Goal: Information Seeking & Learning: Learn about a topic

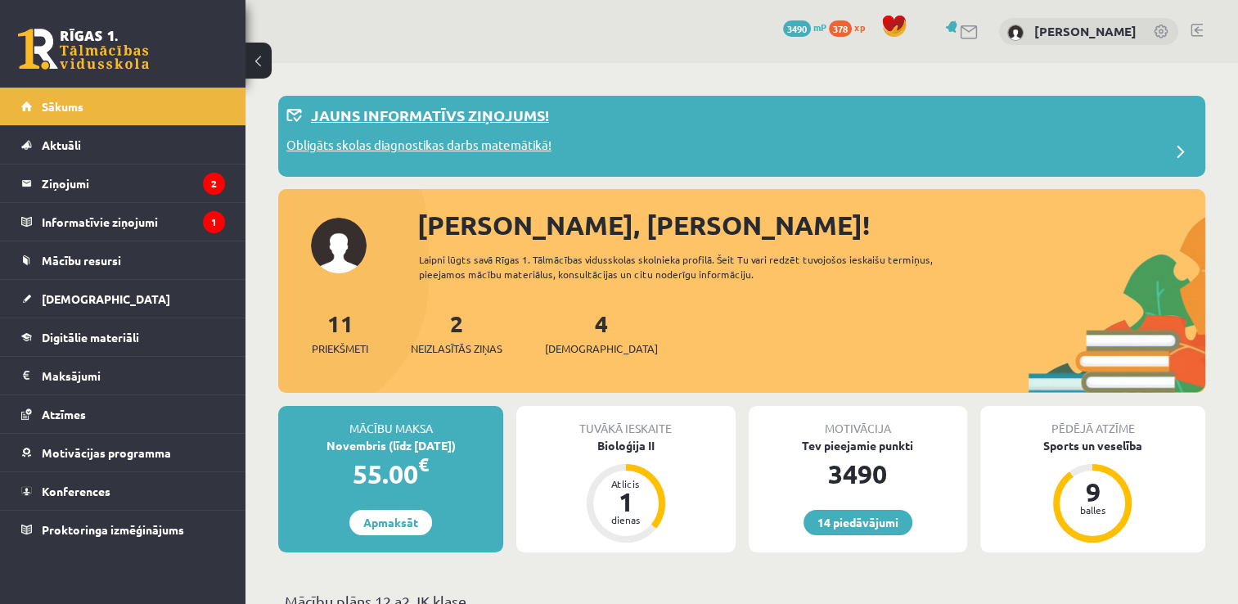
click at [567, 154] on div "Obligāts skolas diagnostikas darbs matemātikā!" at bounding box center [741, 152] width 910 height 33
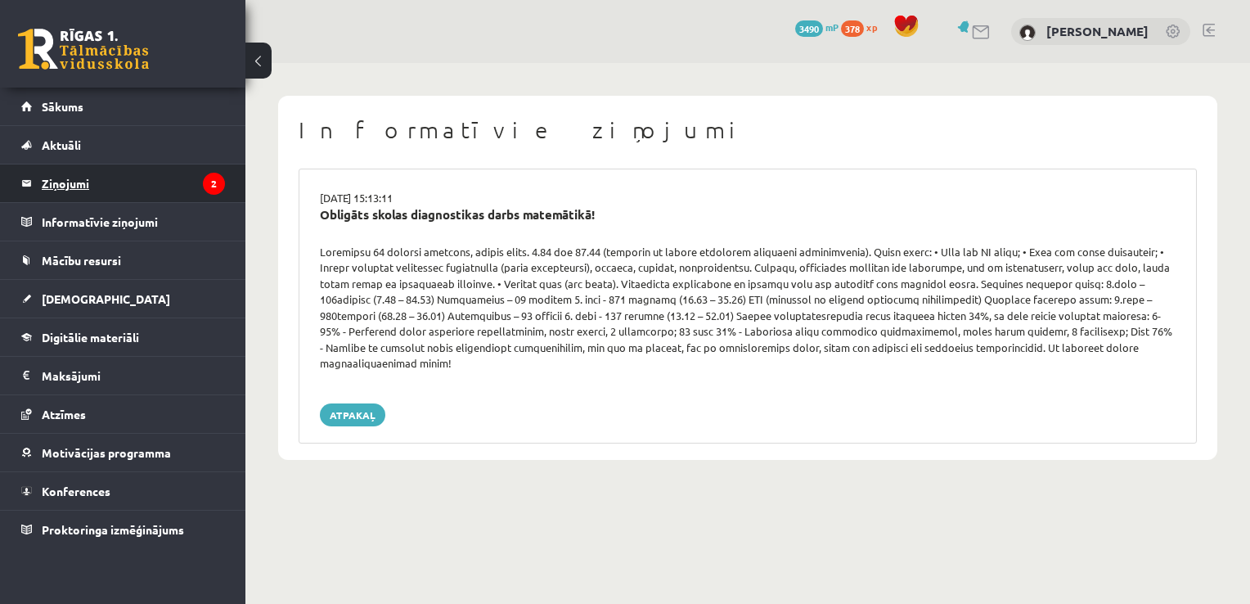
click at [176, 181] on legend "Ziņojumi 2" at bounding box center [133, 183] width 183 height 38
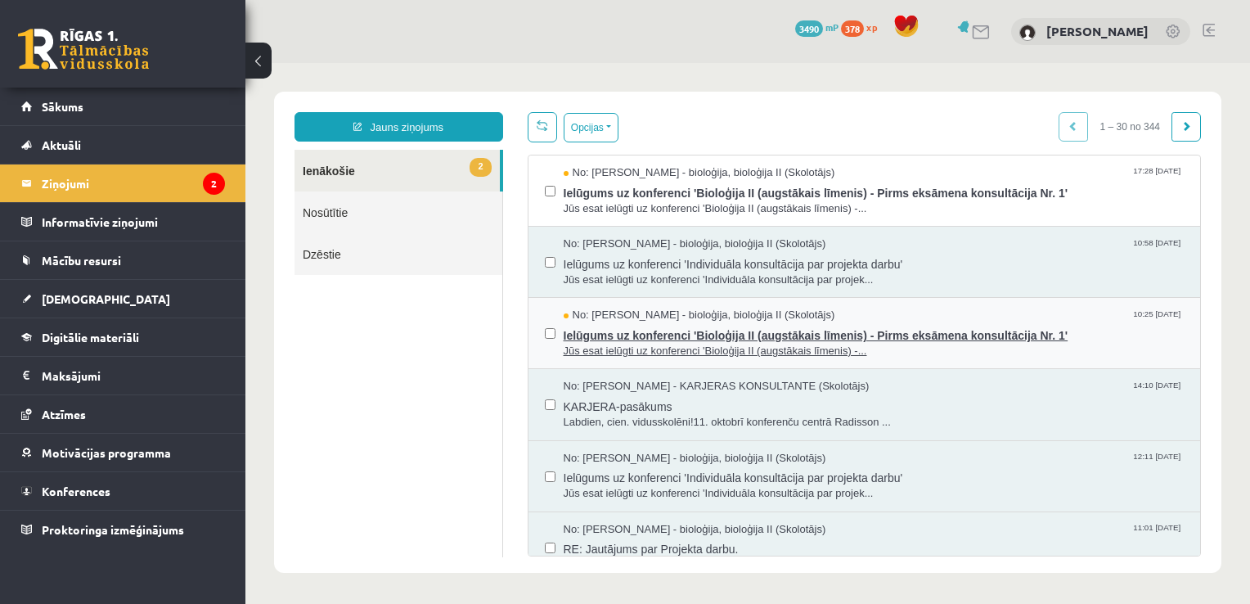
click at [873, 351] on span "Jūs esat ielūgti uz konferenci 'Bioloģija II (augstākais līmenis) -..." at bounding box center [874, 352] width 621 height 16
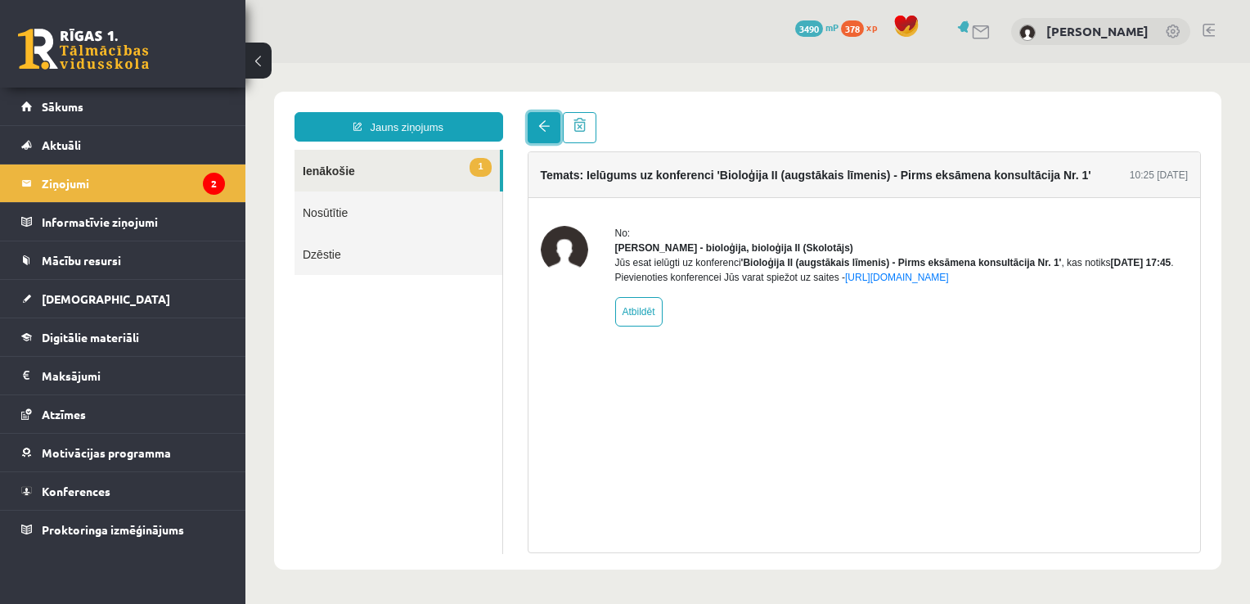
click at [543, 124] on span at bounding box center [543, 125] width 11 height 11
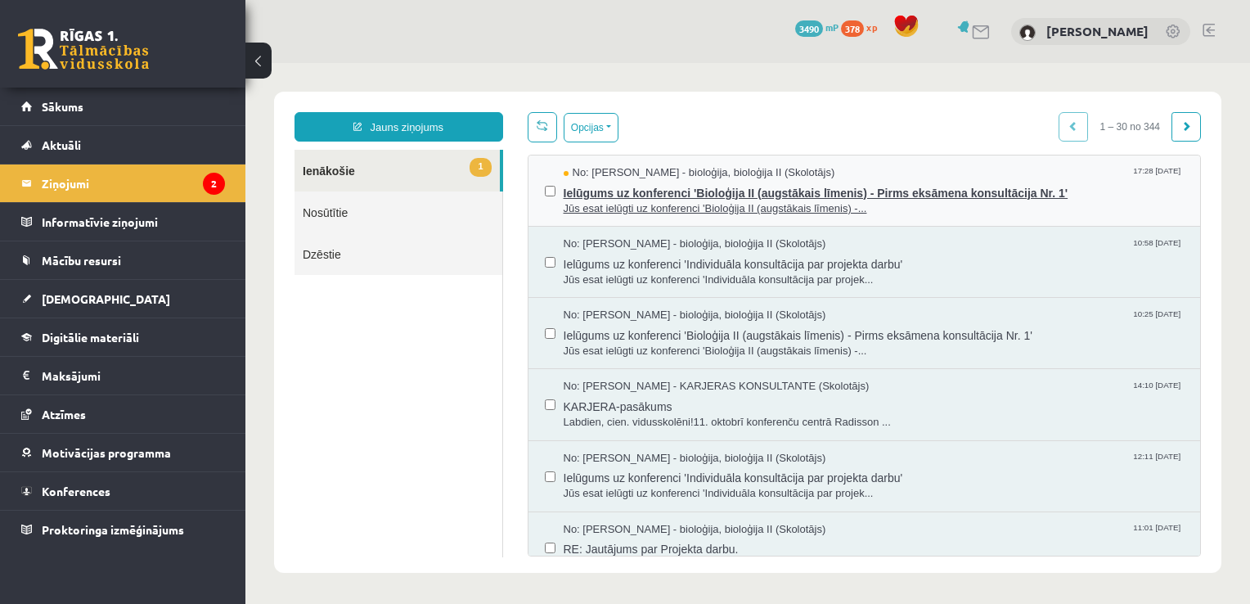
click at [936, 201] on span "Jūs esat ielūgti uz konferenci 'Bioloģija II (augstākais līmenis) -..." at bounding box center [874, 209] width 621 height 16
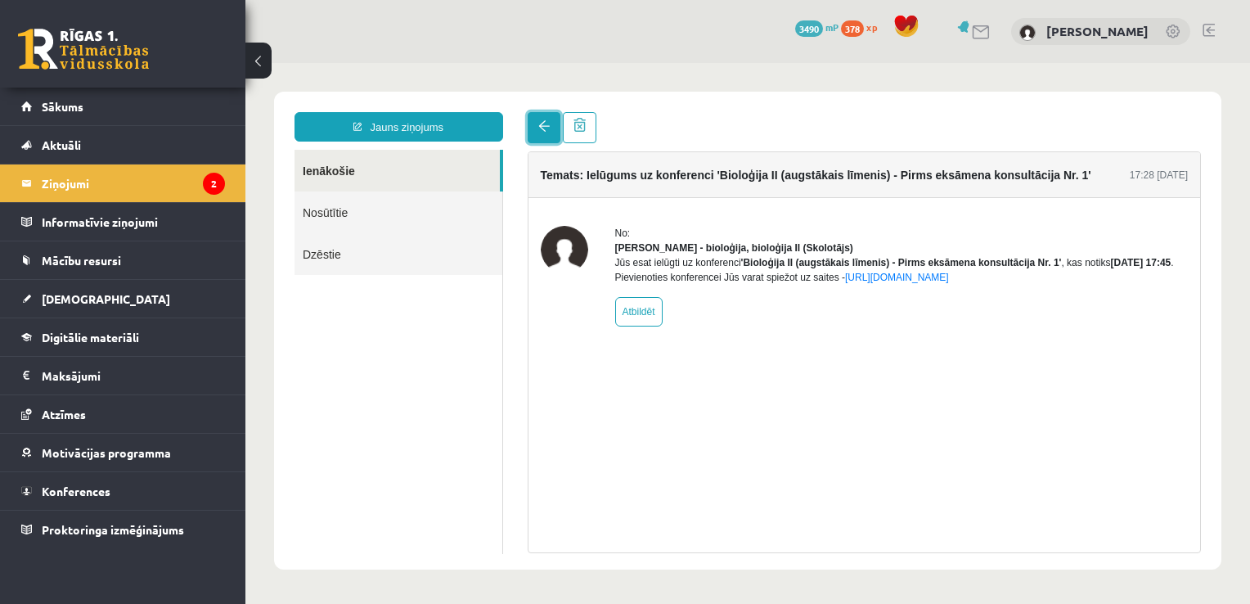
click at [546, 135] on link at bounding box center [544, 127] width 33 height 31
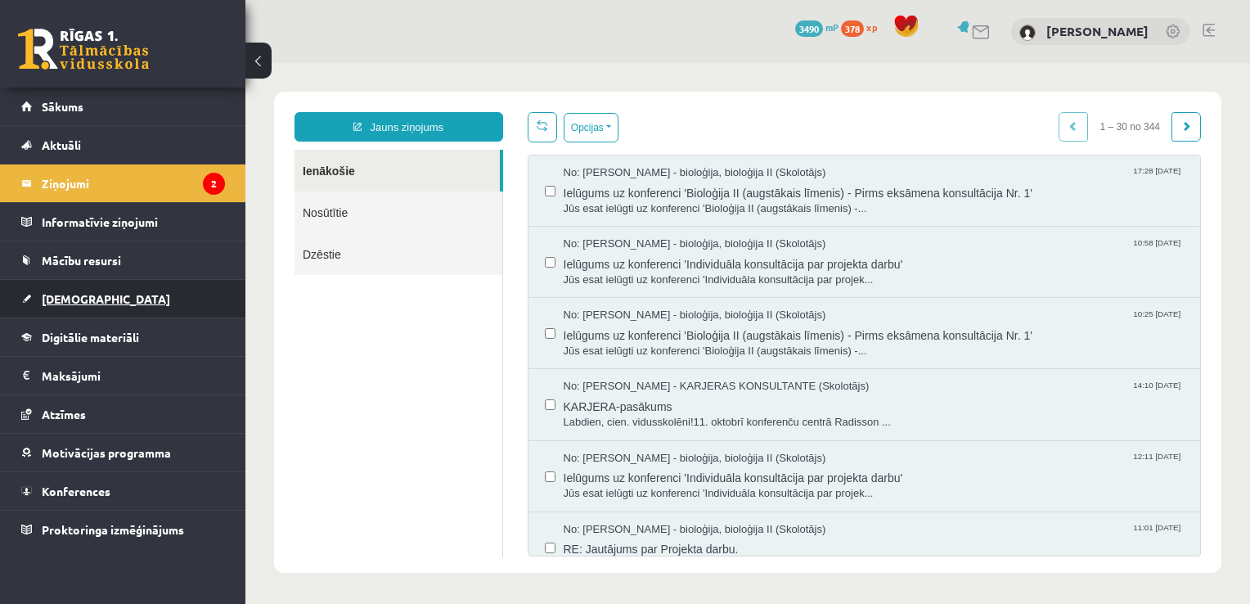
click at [113, 296] on link "[DEMOGRAPHIC_DATA]" at bounding box center [123, 299] width 204 height 38
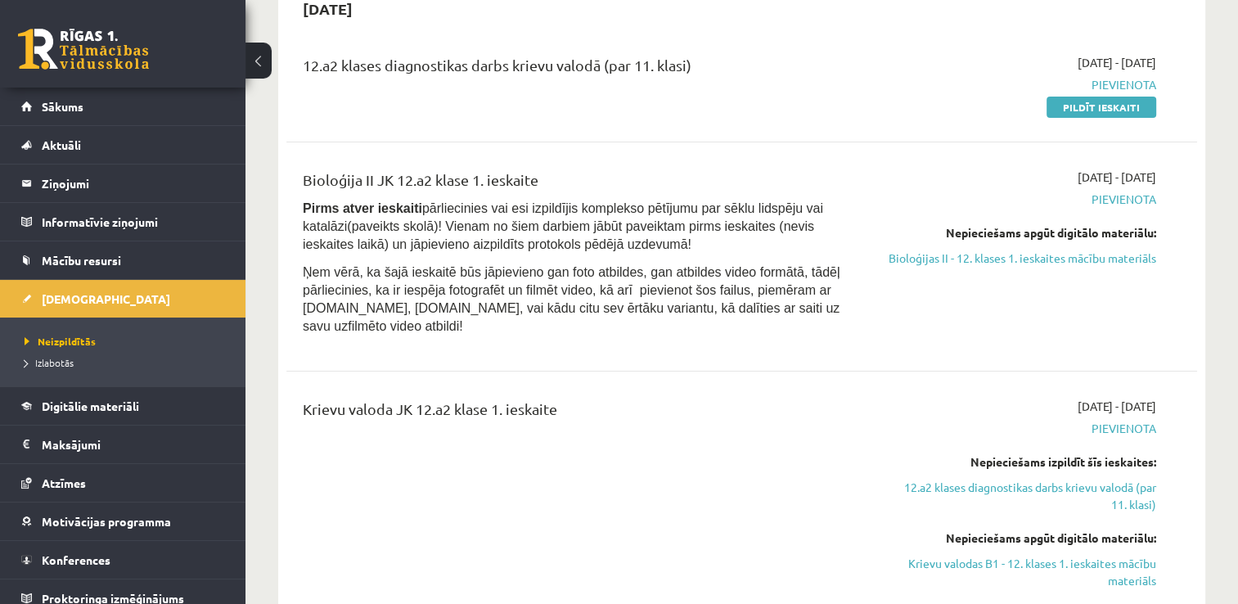
scroll to position [187, 0]
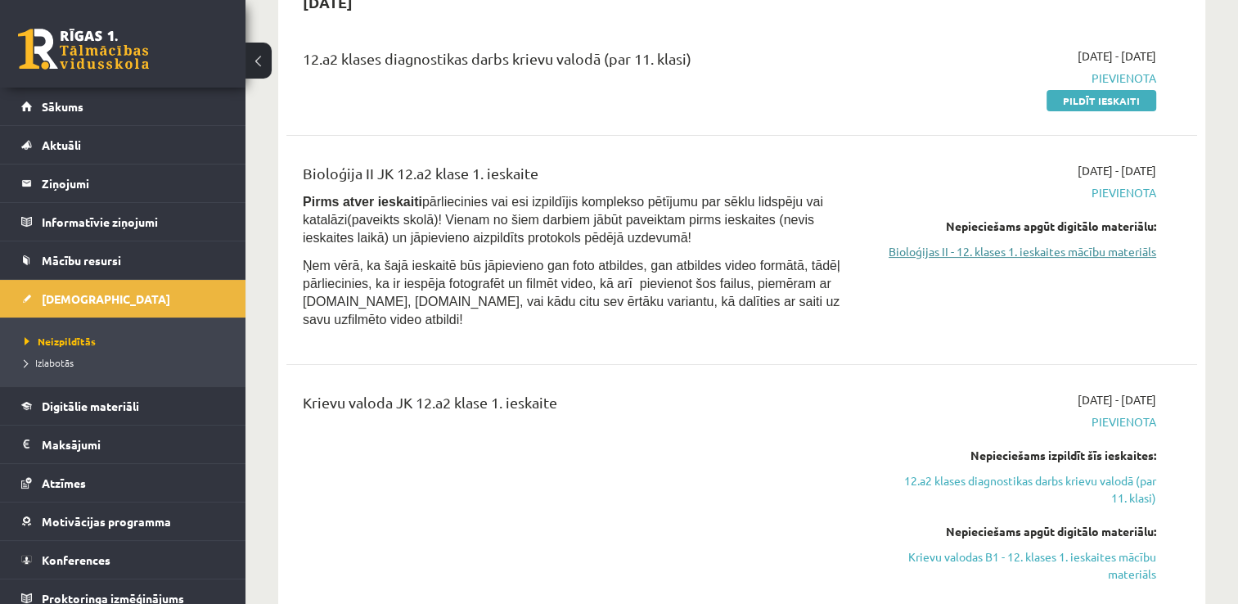
click at [988, 249] on link "Bioloģijas II - 12. klases 1. ieskaites mācību materiāls" at bounding box center [1022, 251] width 268 height 17
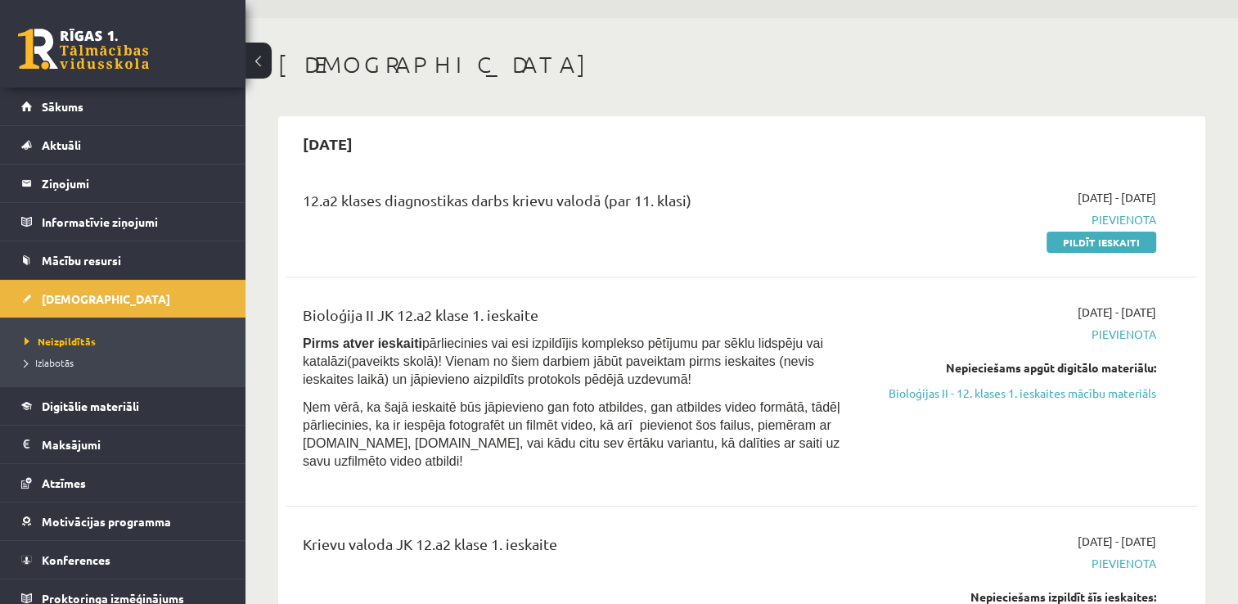
scroll to position [121, 0]
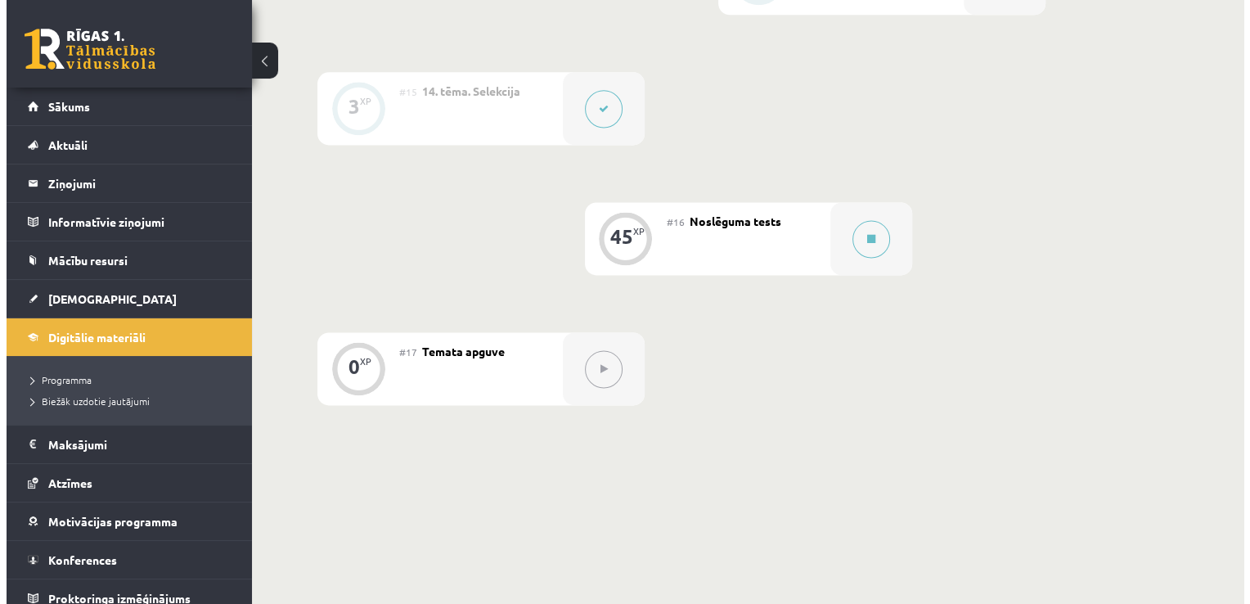
scroll to position [2208, 0]
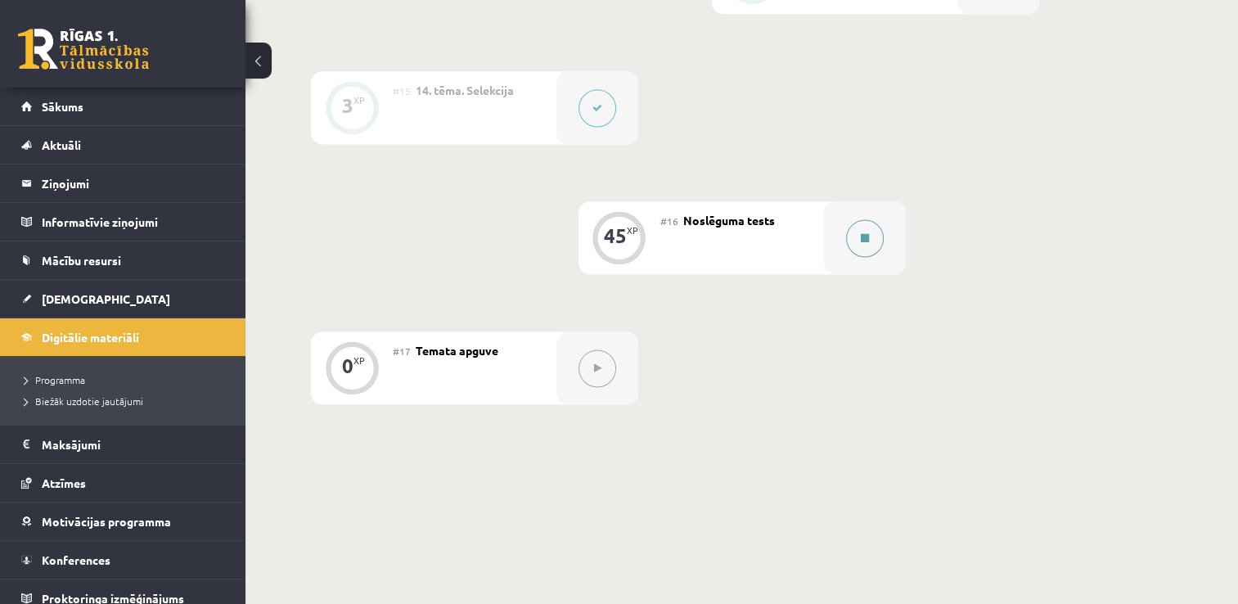
click at [858, 232] on button at bounding box center [865, 238] width 38 height 38
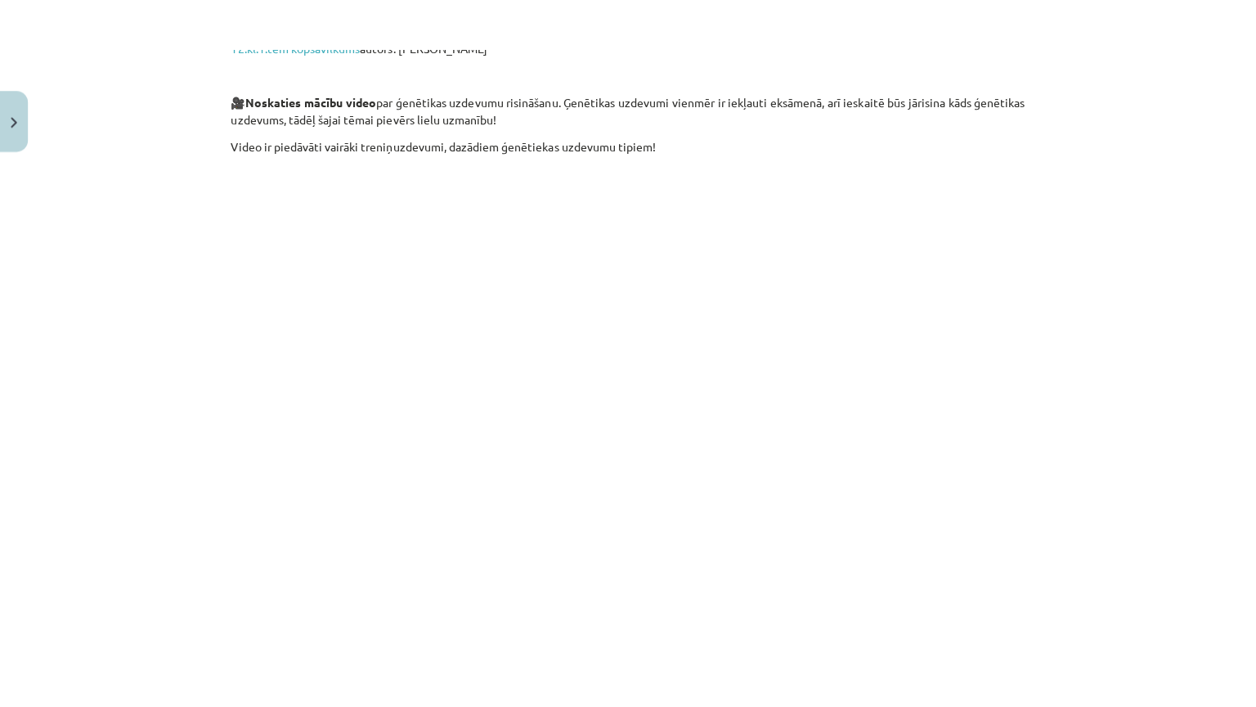
scroll to position [1816, 0]
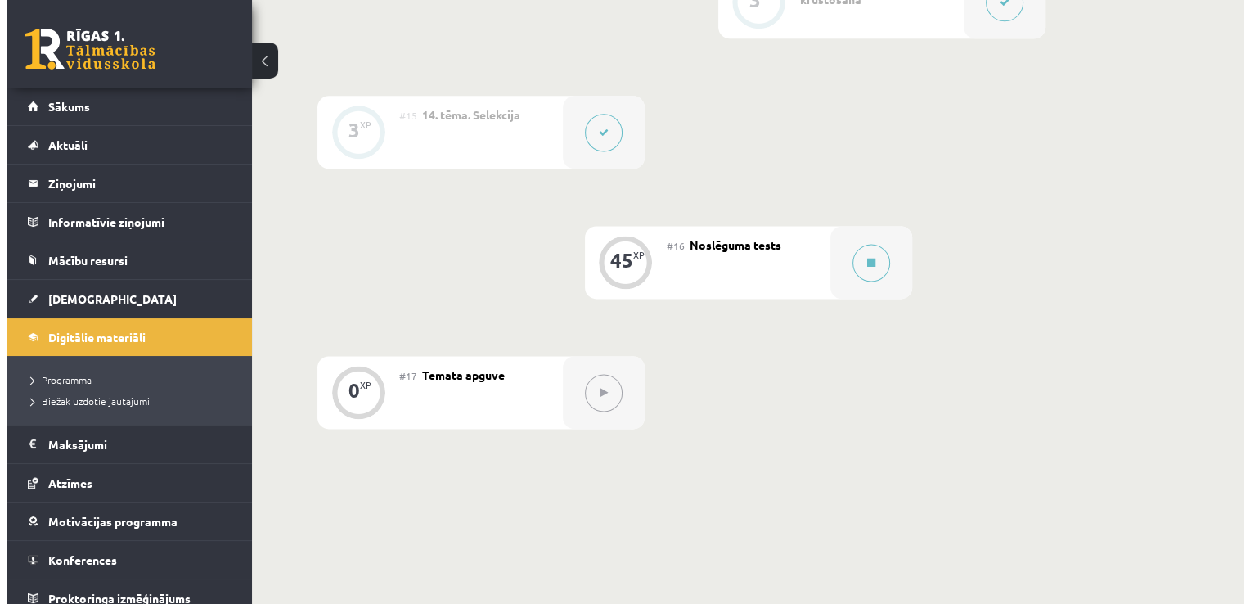
scroll to position [2189, 0]
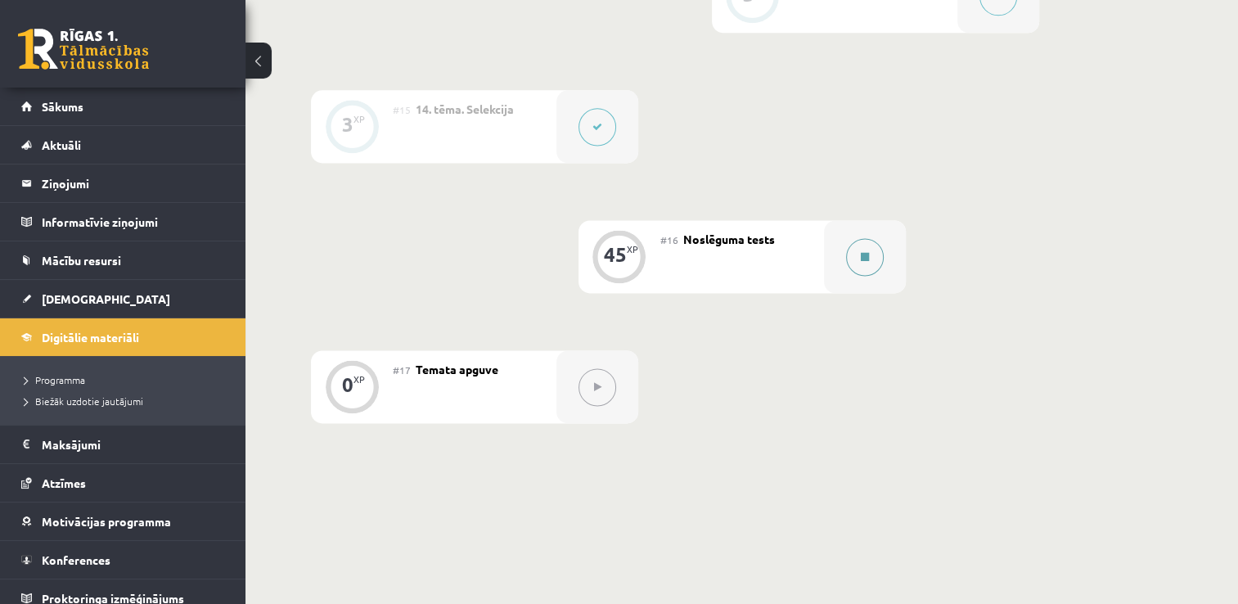
click at [854, 257] on button at bounding box center [865, 257] width 38 height 38
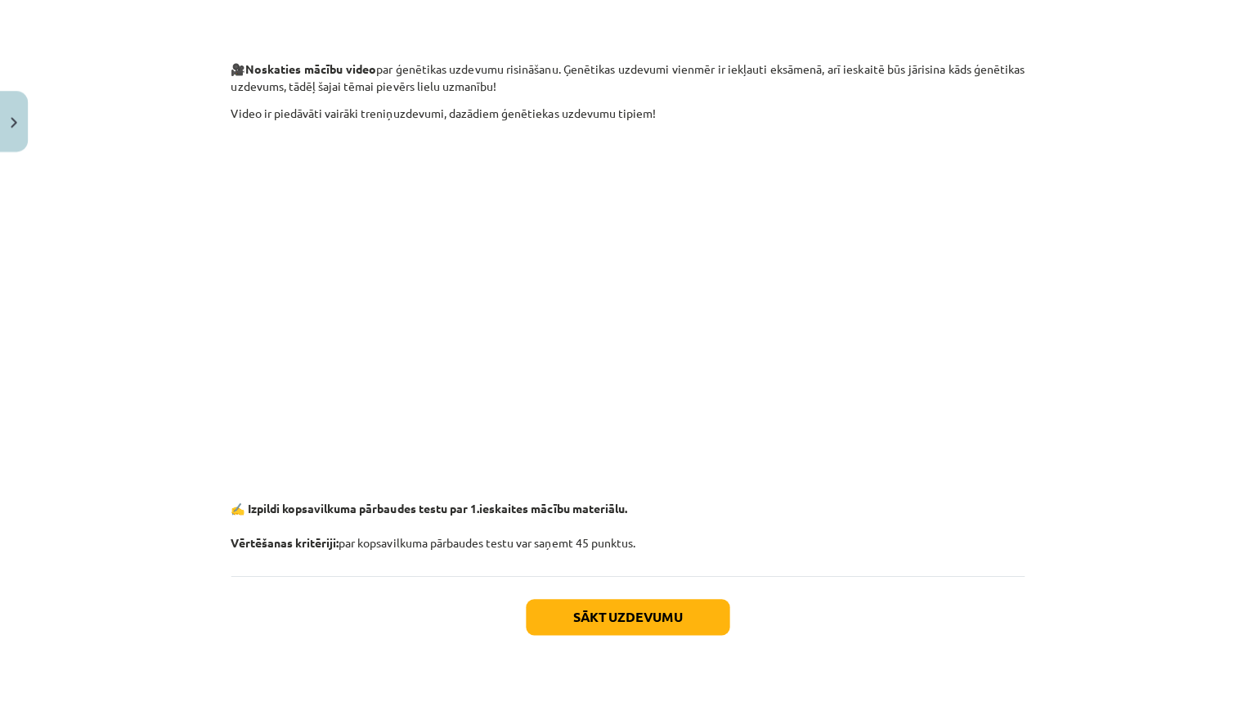
scroll to position [2128, 0]
